Goal: Task Accomplishment & Management: Use online tool/utility

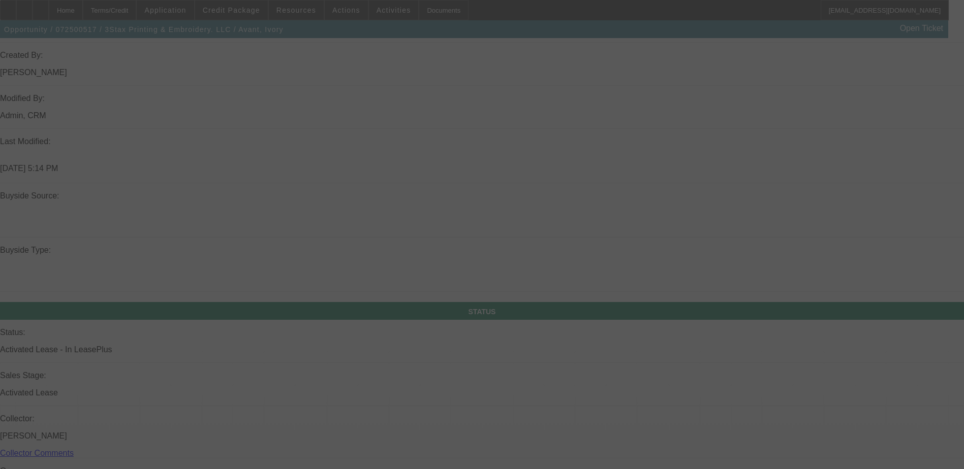
scroll to position [815, 0]
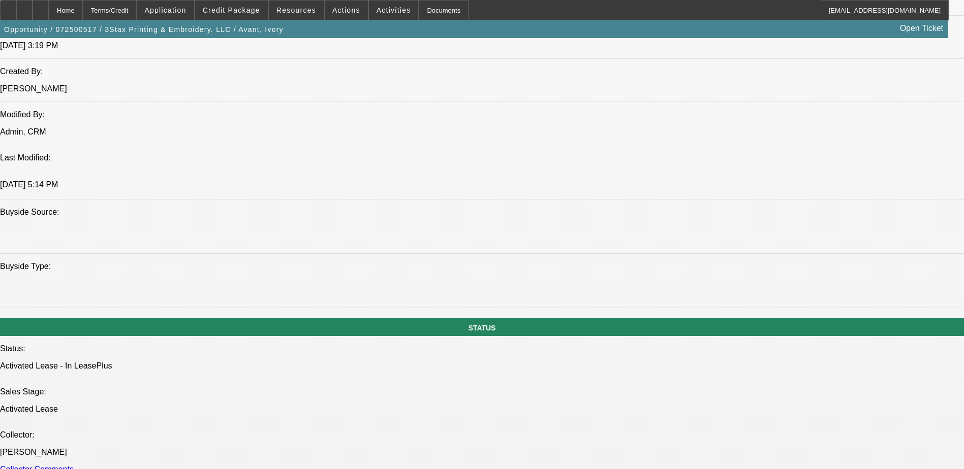
select select "0"
select select "0.1"
select select "0"
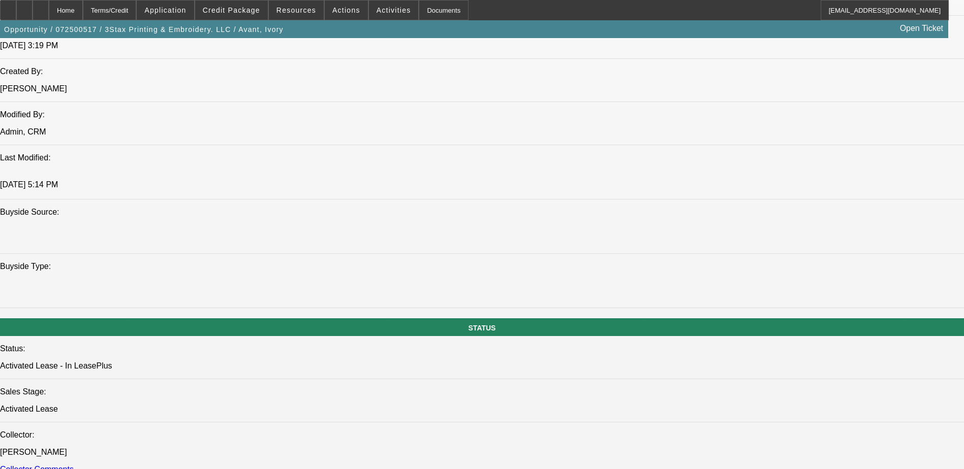
select select "0"
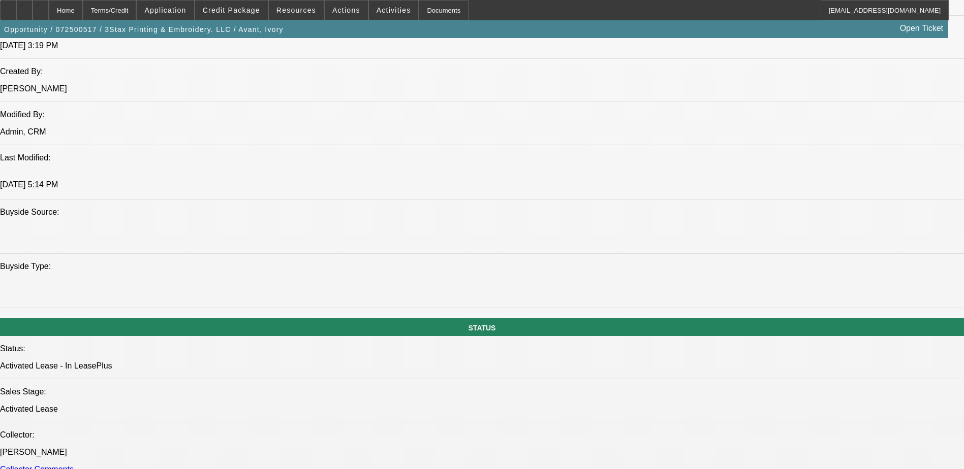
select select "2"
select select "0"
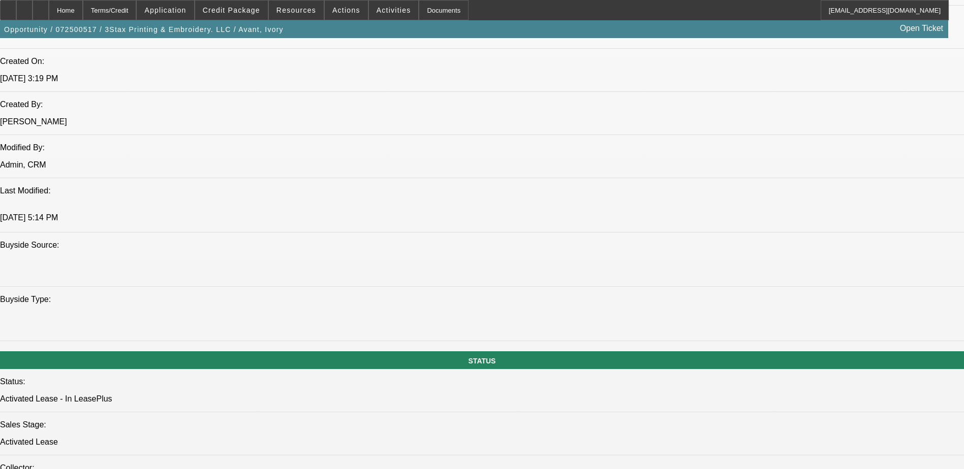
select select "1"
select select "2"
select select "4"
select select "1"
select select "2"
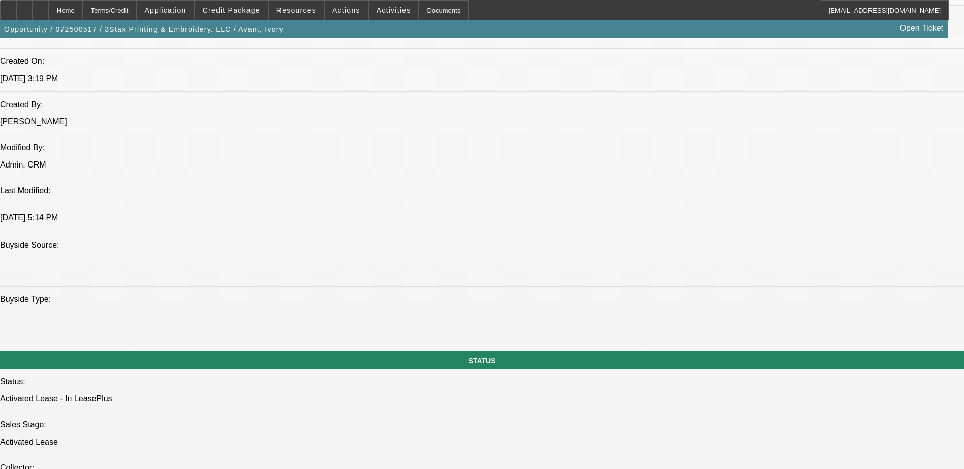
select select "6"
select select "1"
select select "2"
select select "6"
select select "1"
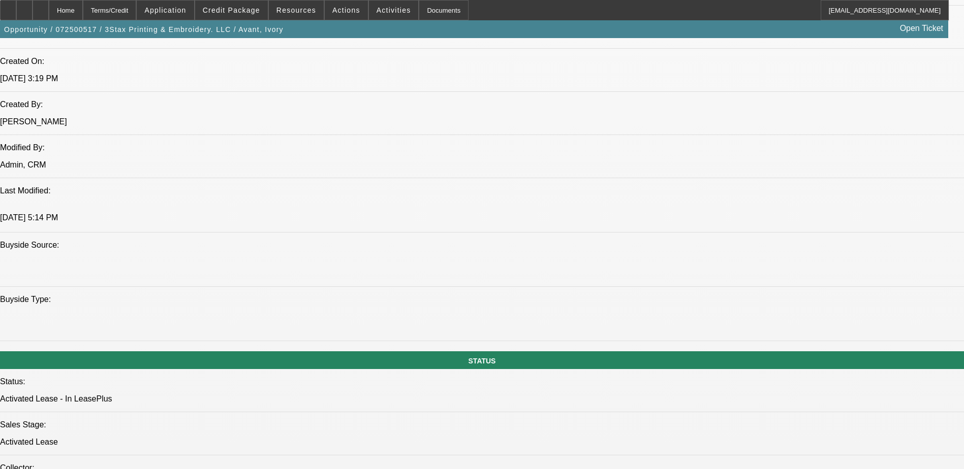
select select "2"
select select "6"
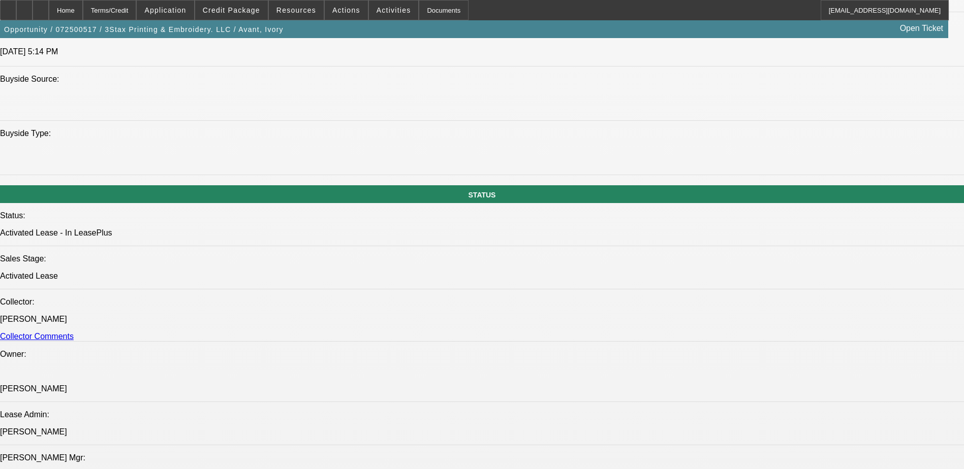
scroll to position [1006, 0]
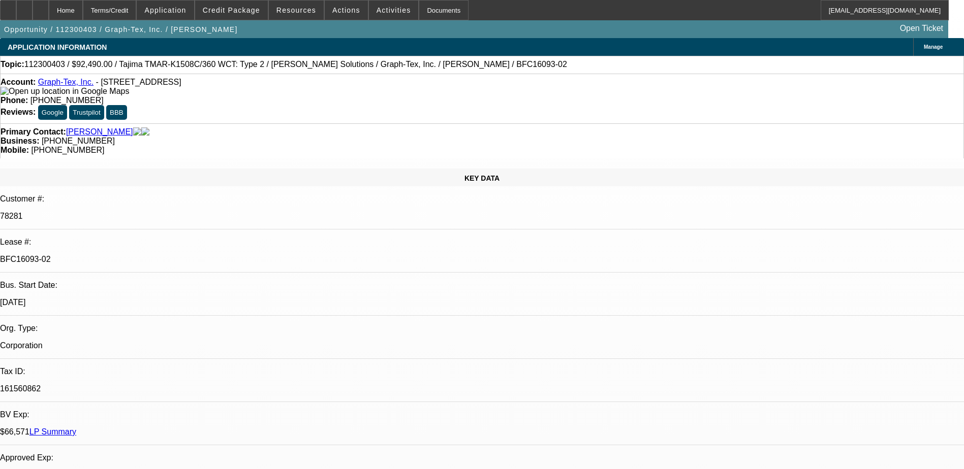
select select "0"
select select "2"
select select "0"
select select "2"
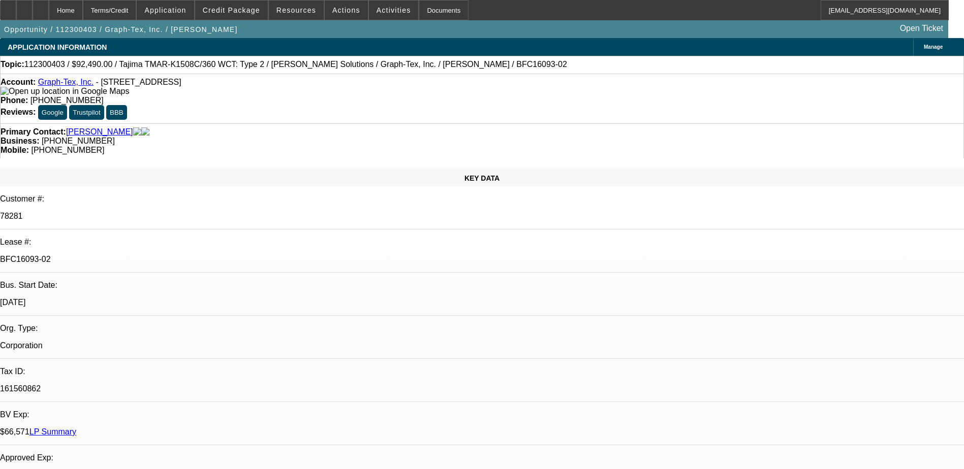
select select "0"
select select "2"
select select "0"
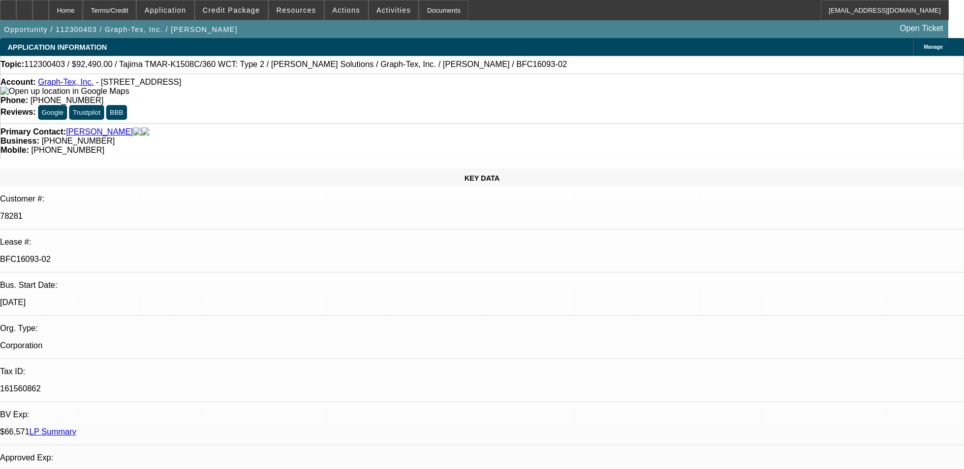
select select "2"
select select "0"
select select "1"
select select "2"
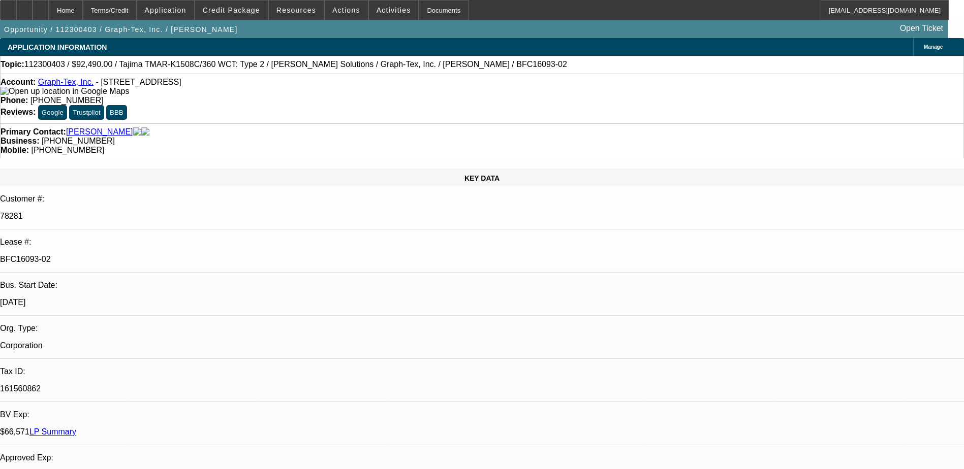
select select "1"
select select "2"
select select "1"
select select "2"
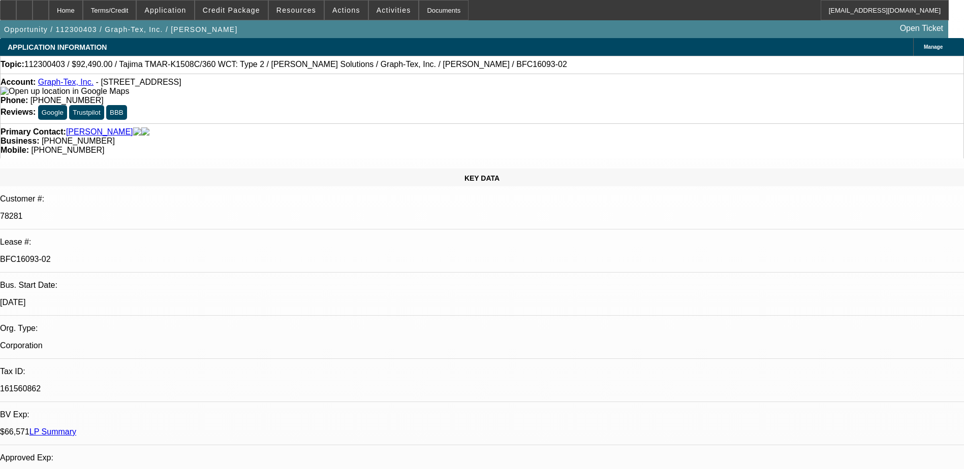
select select "2"
select select "1"
select select "2"
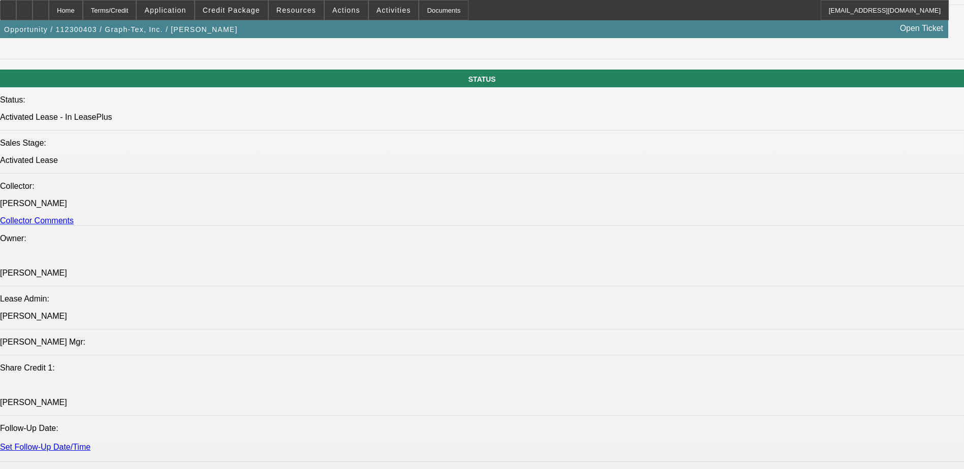
scroll to position [1067, 0]
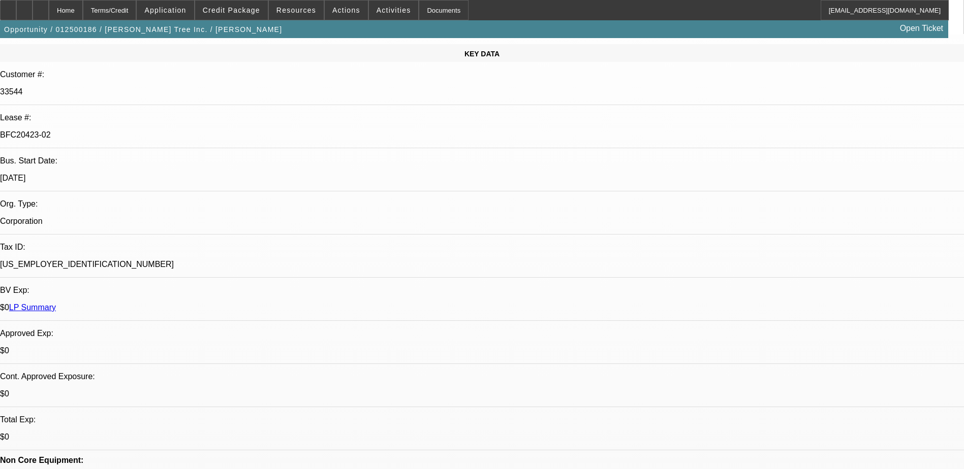
select select "0"
select select "6"
select select "0"
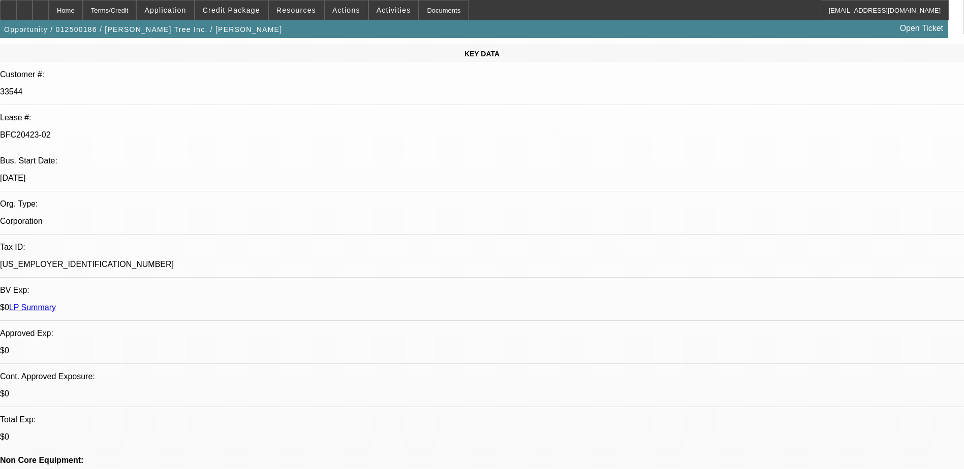
select select "0"
select select "6"
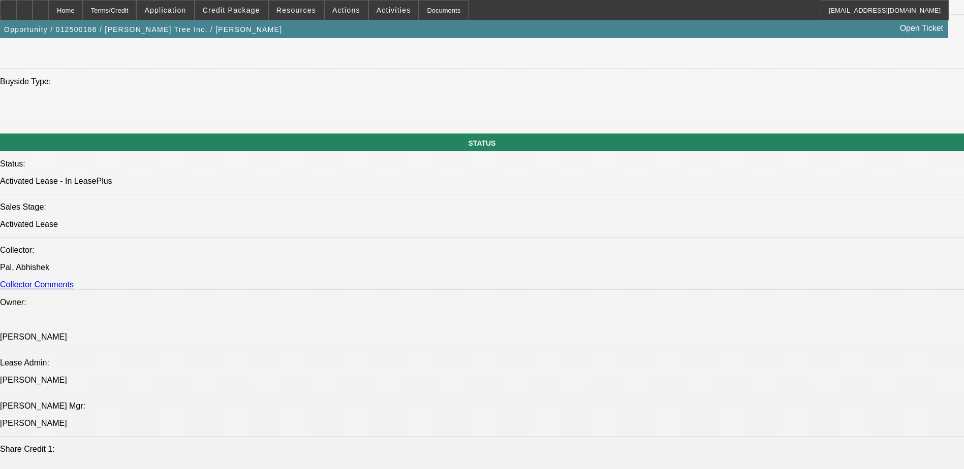
scroll to position [1039, 0]
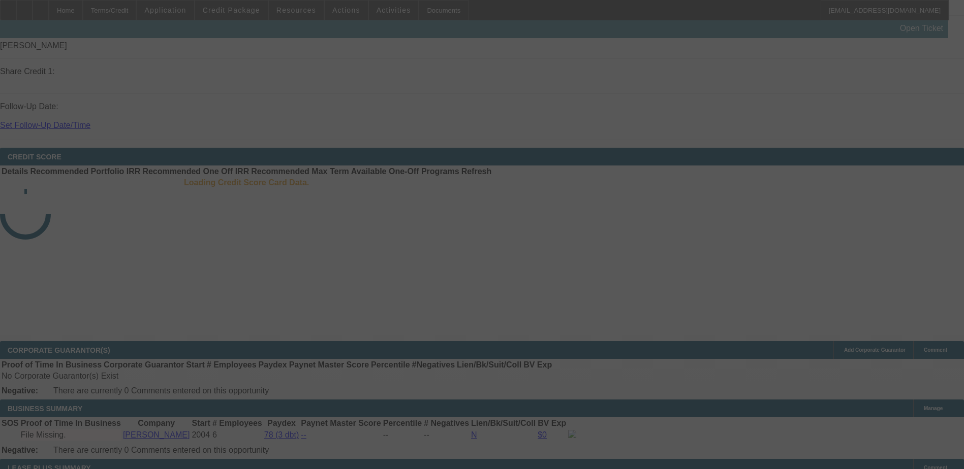
scroll to position [1394, 0]
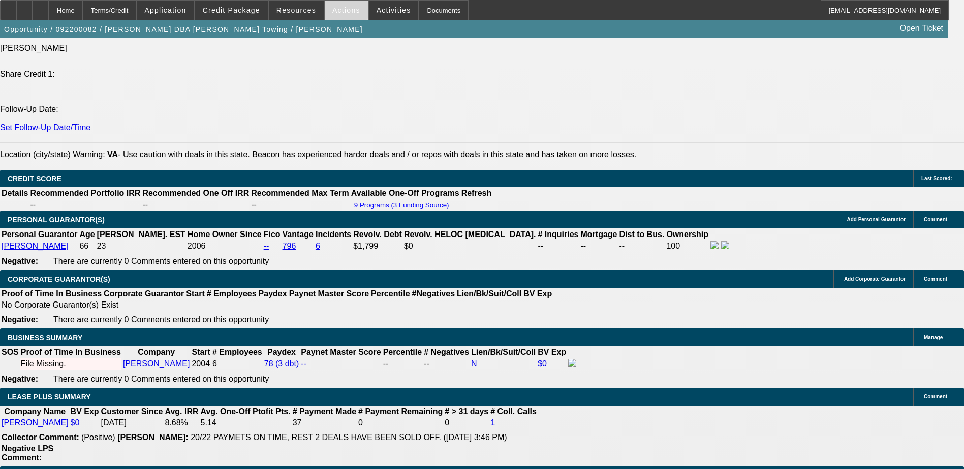
select select "0"
select select "6"
select select "0"
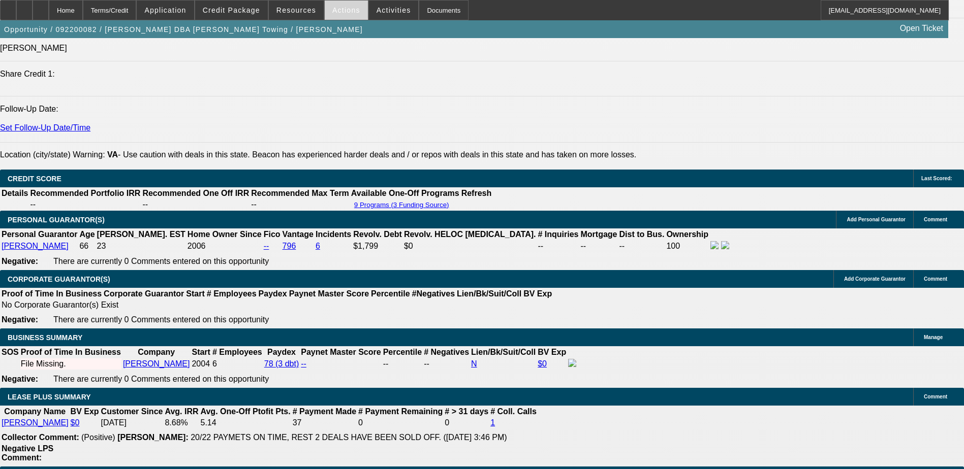
select select "0"
select select "2"
select select "0"
select select "6"
select select "0"
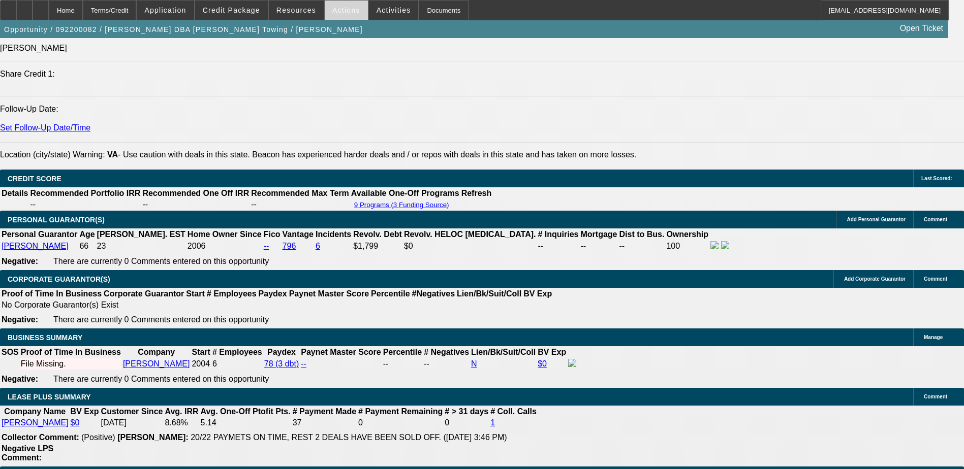
select select "0"
select select "2"
select select "0"
select select "6"
select select "0"
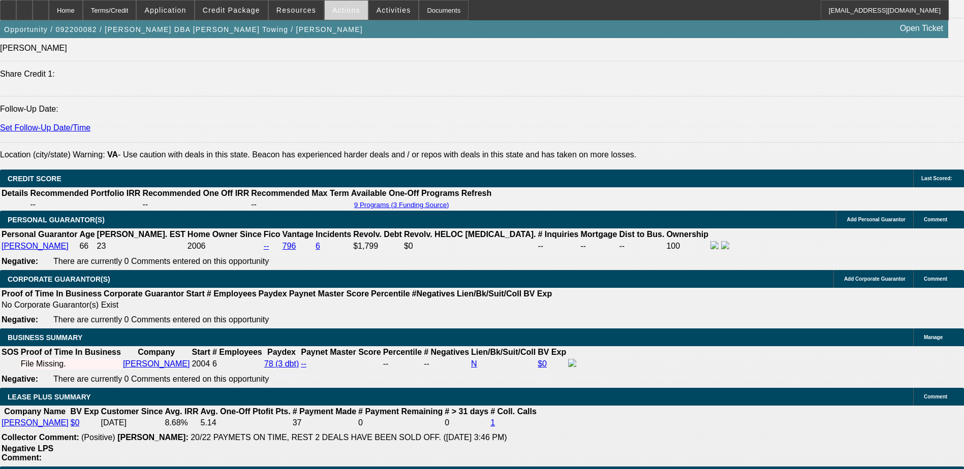
select select "0"
select select "2"
select select "0"
select select "6"
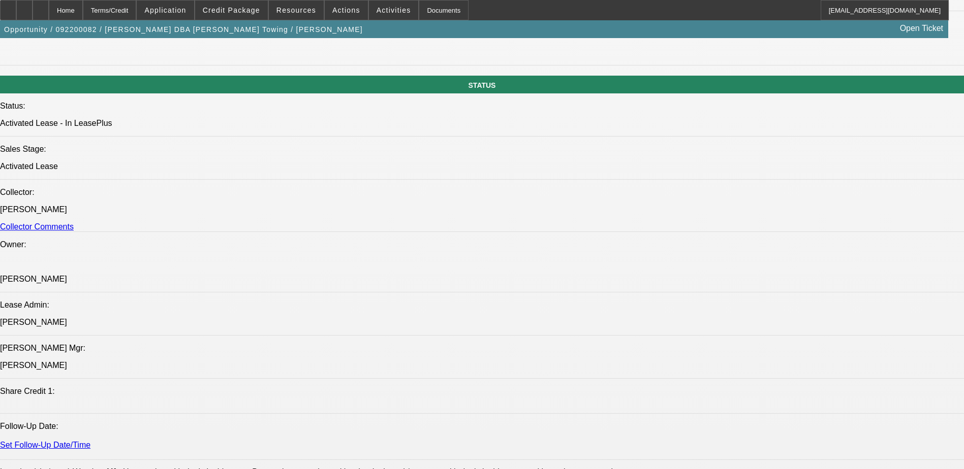
scroll to position [1027, 0]
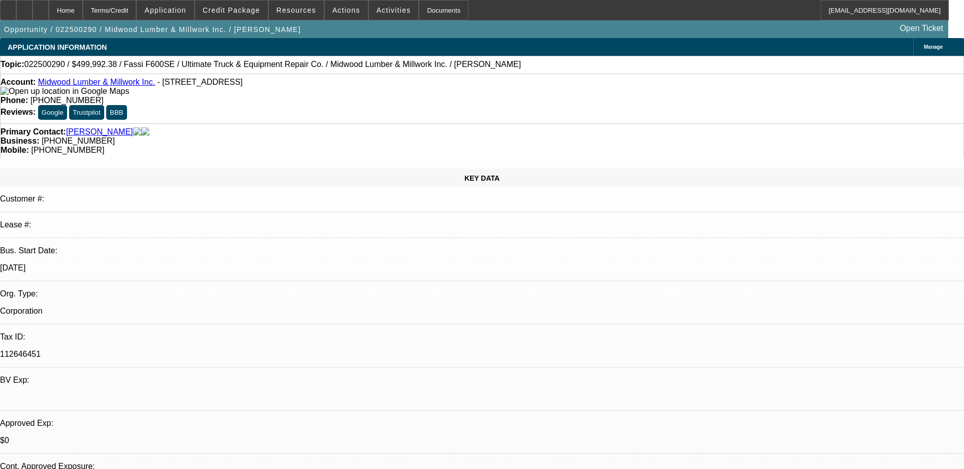
select select "0"
select select "2"
select select "0"
select select "6"
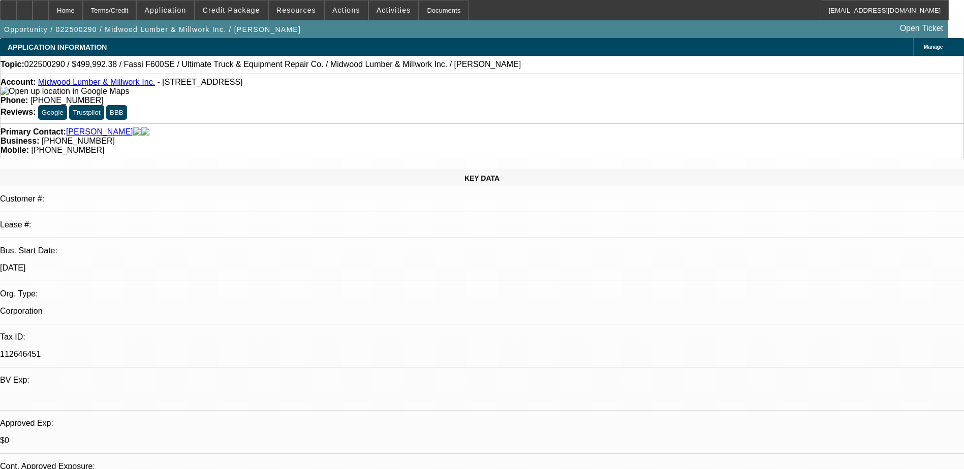
select select "0"
select select "2"
select select "0"
select select "6"
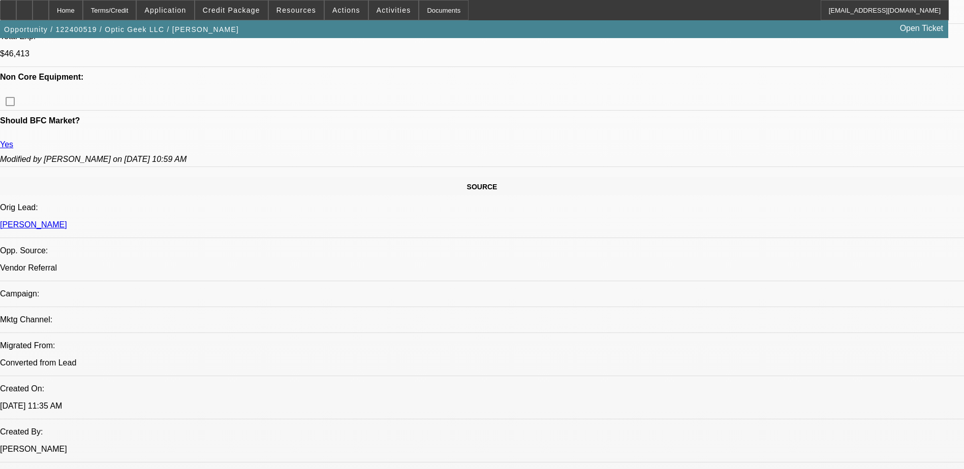
select select "0.1"
select select "2"
select select "0"
select select "0.1"
select select "2"
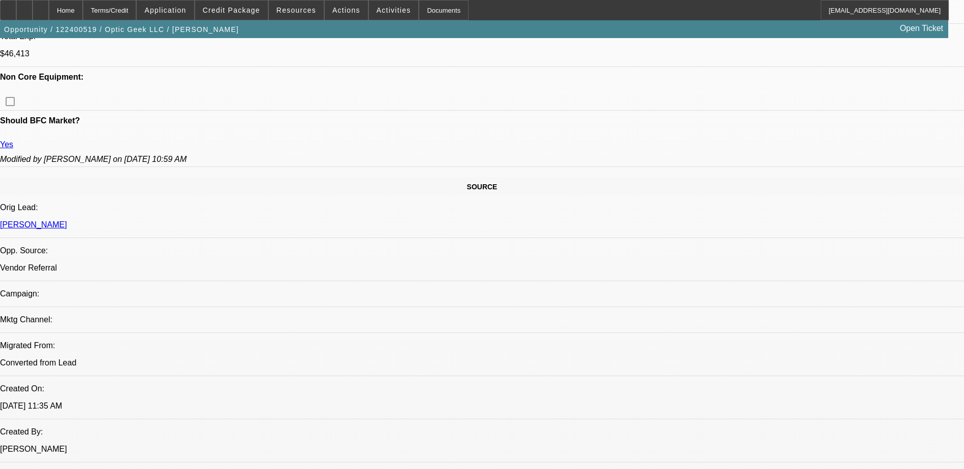
select select "0"
select select "0.1"
select select "2"
select select "0"
select select "0.1"
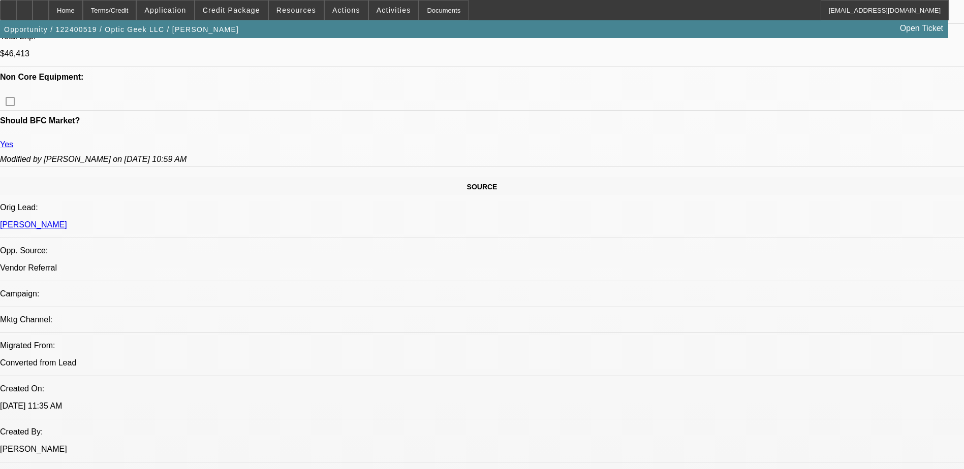
select select "2"
select select "0"
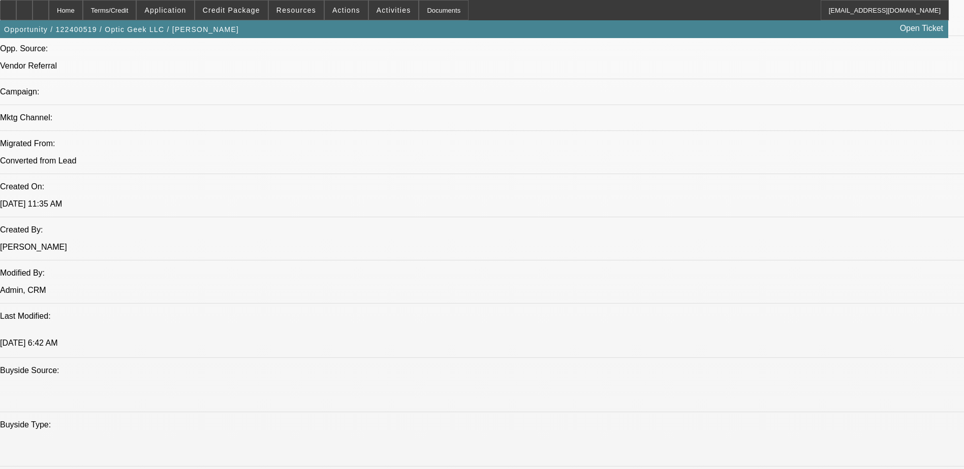
select select "1"
select select "2"
select select "6"
select select "1"
select select "2"
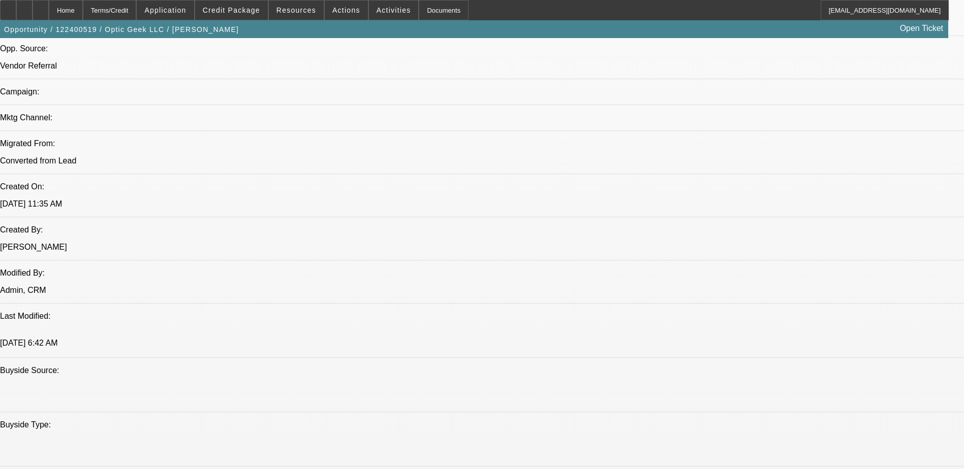
select select "6"
select select "1"
select select "2"
select select "6"
select select "1"
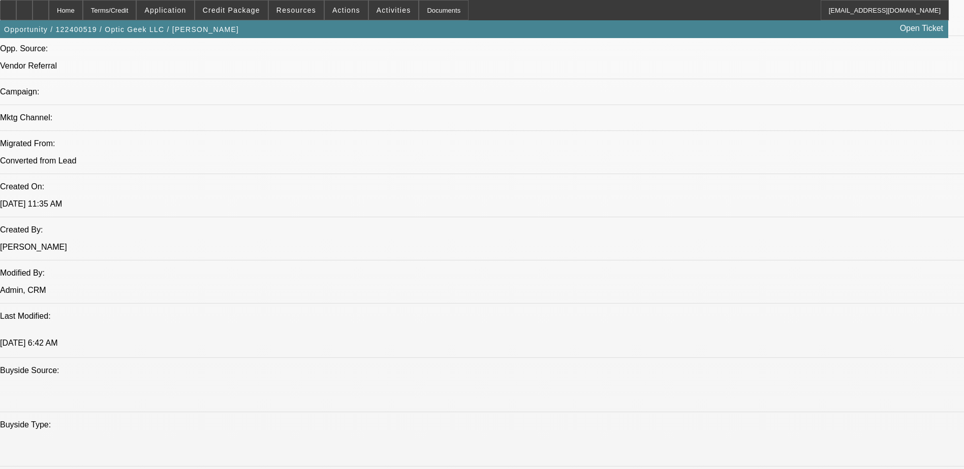
select select "2"
select select "6"
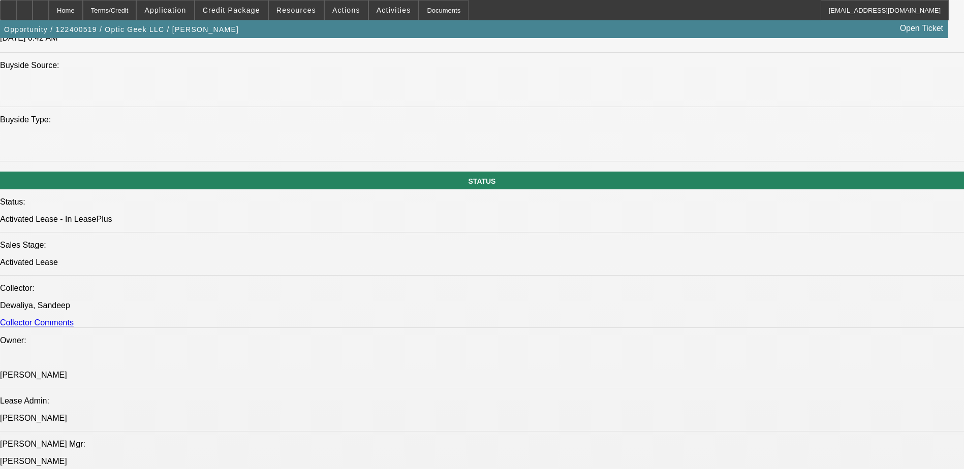
scroll to position [1016, 0]
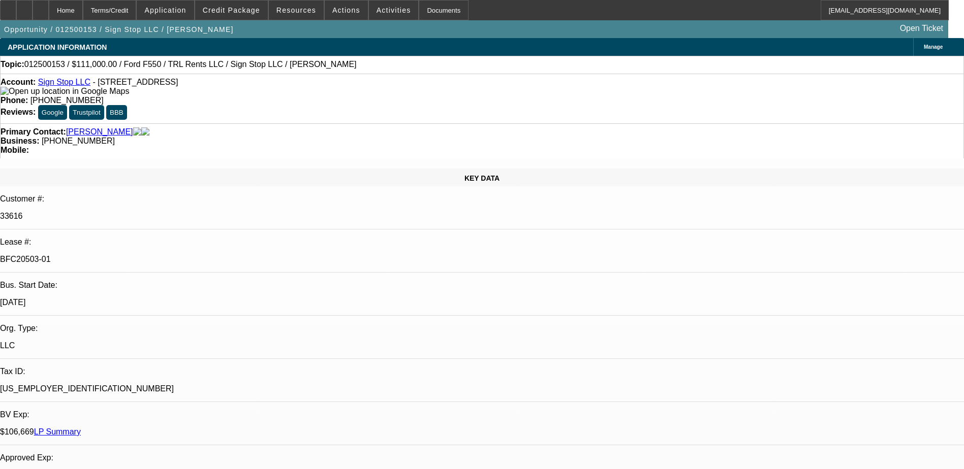
select select "0"
select select "2"
select select "0"
select select "0.15"
select select "2"
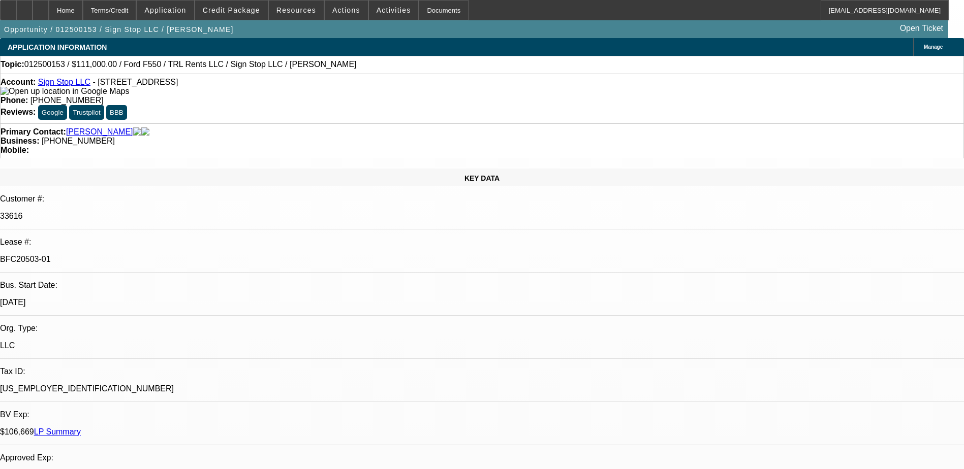
select select "0"
select select "0.15"
select select "2"
select select "0"
select select "0.15"
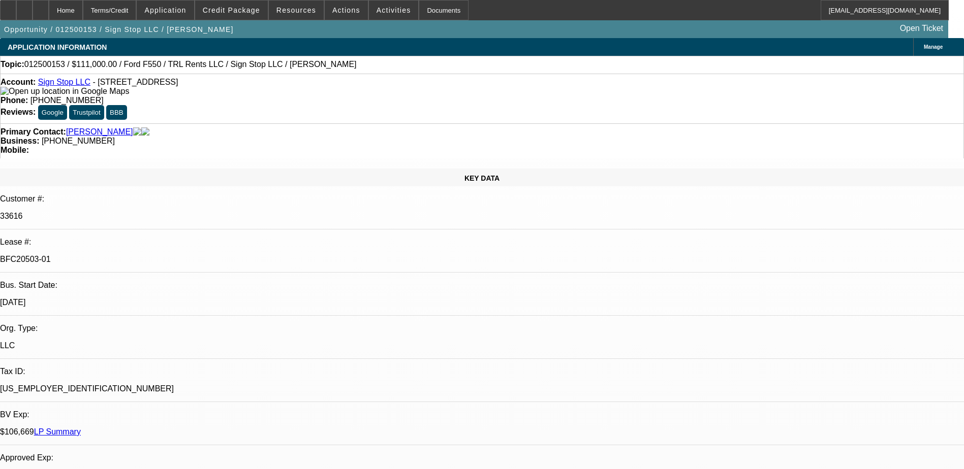
select select "2"
select select "0"
select select "1"
select select "2"
select select "6"
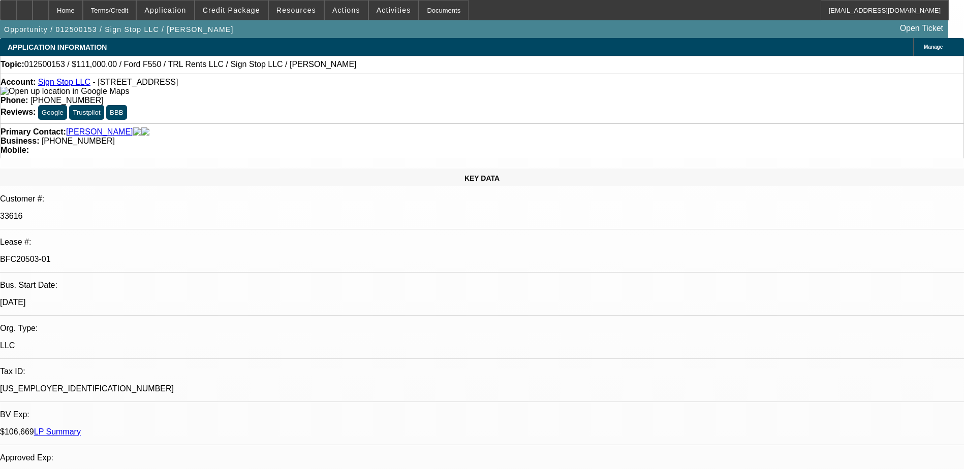
select select "1"
select select "2"
select select "6"
select select "1"
select select "2"
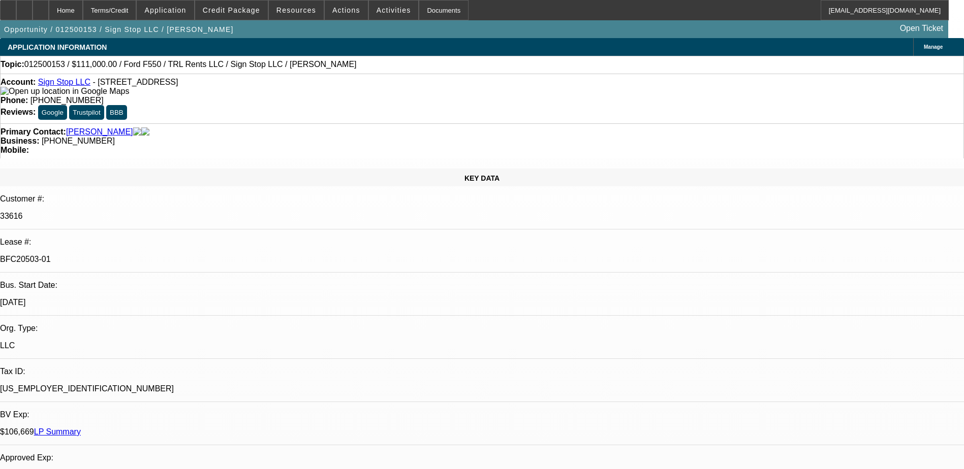
select select "6"
select select "1"
select select "2"
select select "6"
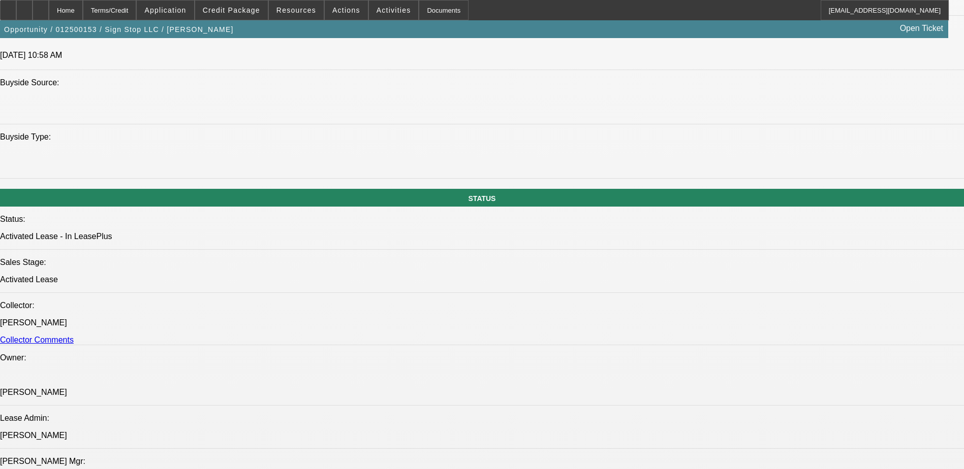
scroll to position [1016, 0]
